Goal: Task Accomplishment & Management: Use online tool/utility

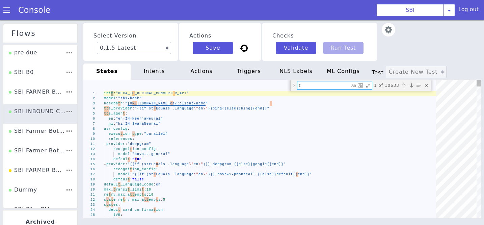
type textarea "tr"
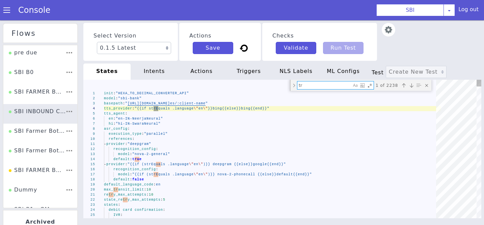
type textarea "- provider: "deepgram" recognition_config: model: "nova-2-general" default: tru…"
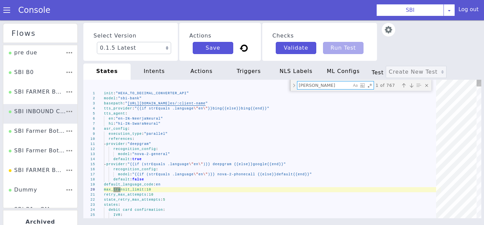
type textarea "trans"
type textarea "content: - "DEBIT_CARD_CONFIRMATION_1" triggers: _repeat_: state: "Transfer_Pin…"
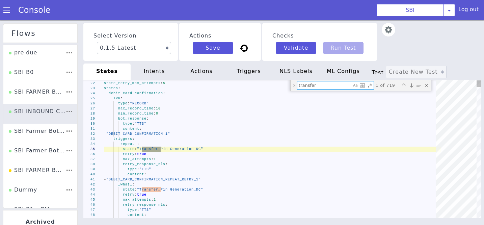
type textarea "transfer"
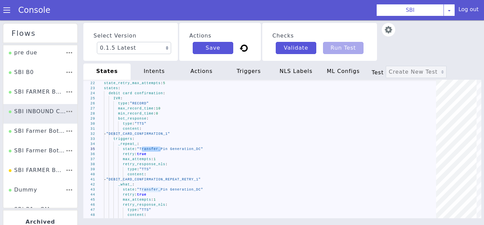
click at [157, 71] on div "intents" at bounding box center [163, 59] width 49 height 23
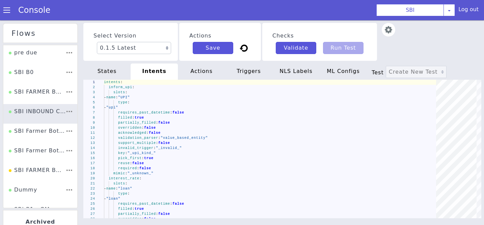
click at [288, 76] on div "actions" at bounding box center [298, 88] width 20 height 49
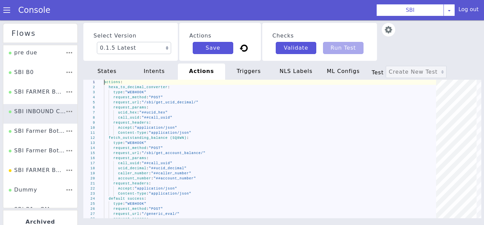
click at [241, 73] on div "triggers" at bounding box center [254, 72] width 49 height 21
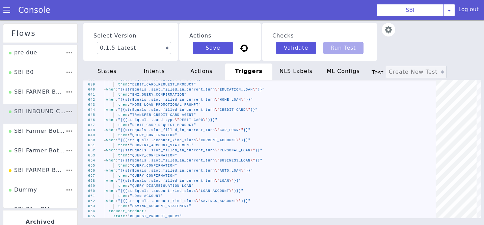
click at [280, 172] on div "NLS Labels" at bounding box center [261, 196] width 37 height 49
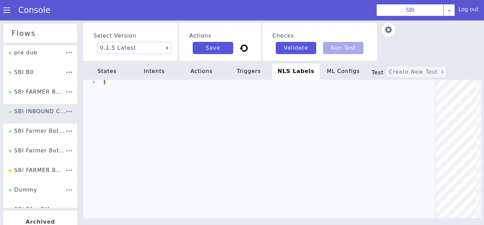
scroll to position [0, 101]
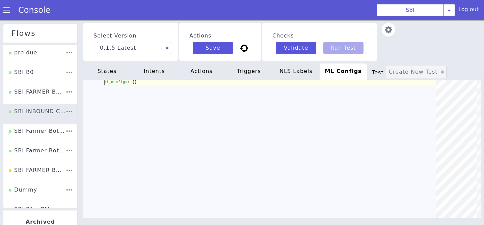
scroll to position [0, 33]
click at [114, 71] on div "states" at bounding box center [106, 72] width 47 height 16
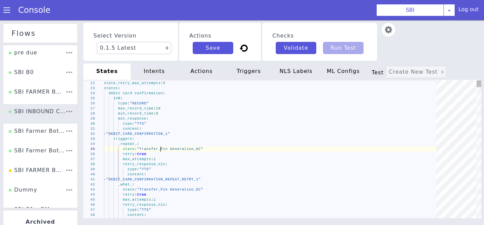
scroll to position [0, 0]
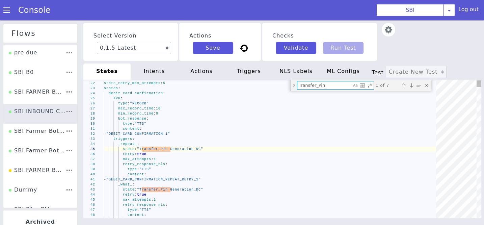
type textarea "set_metadata: transfer_phone_number: "{{if (strEquals .virtual_number \"3300000…"
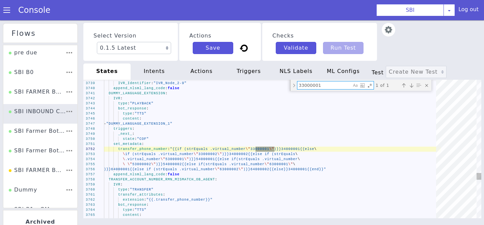
type textarea "33000001"
click at [221, 142] on div "set_metadata :" at bounding box center [205, 121] width 297 height 168
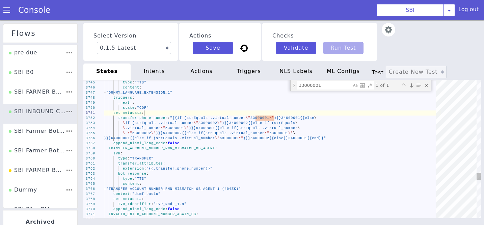
click at [428, 172] on div "Close (Escape)" at bounding box center [423, 176] width 9 height 9
click at [175, 155] on div "IVR :" at bounding box center [269, 156] width 336 height 39
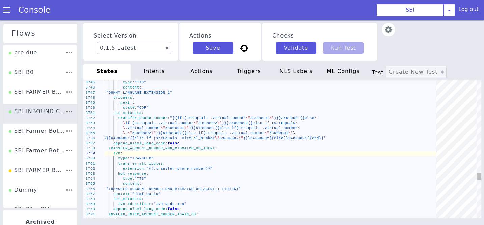
type textarea "transfer_attributes: extension: "{{.transfer_phone_number}}" bot_response: type…"
click at [193, 161] on div "transfer_attributes :" at bounding box center [204, 156] width 22 height 337
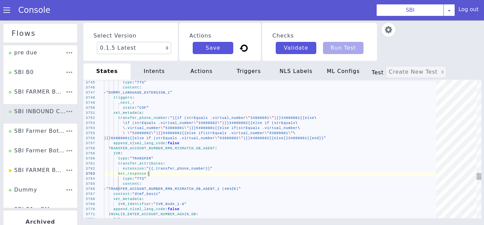
click at [162, 173] on div "bot_response :" at bounding box center [272, 173] width 337 height 5
